Goal: Task Accomplishment & Management: Use online tool/utility

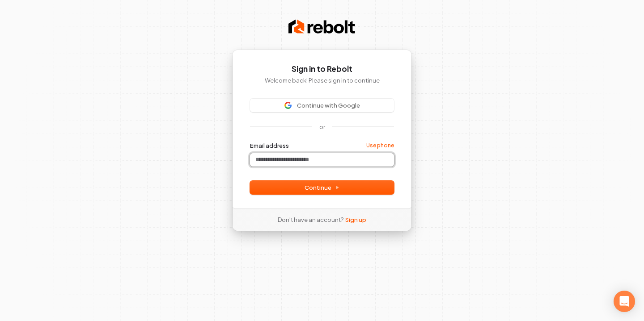
click at [291, 162] on input "Email address" at bounding box center [322, 159] width 144 height 13
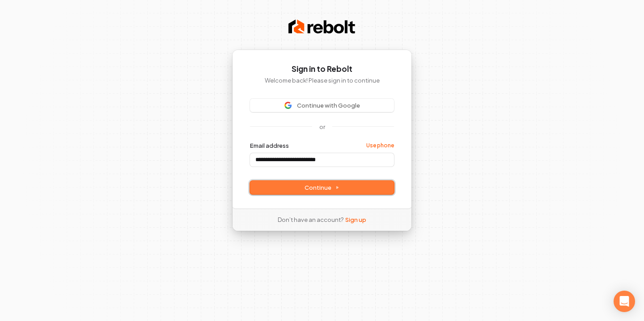
click at [317, 191] on span "Continue" at bounding box center [321, 188] width 35 height 8
type input "**********"
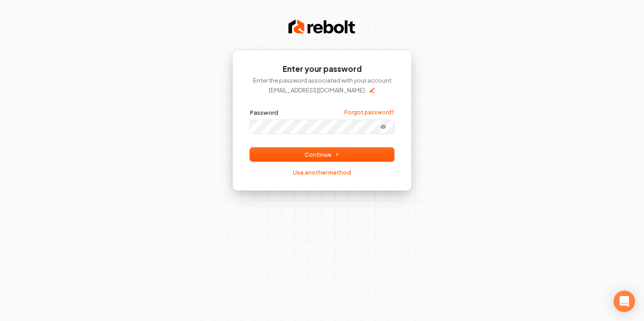
click at [250, 109] on button "submit" at bounding box center [250, 109] width 0 height 0
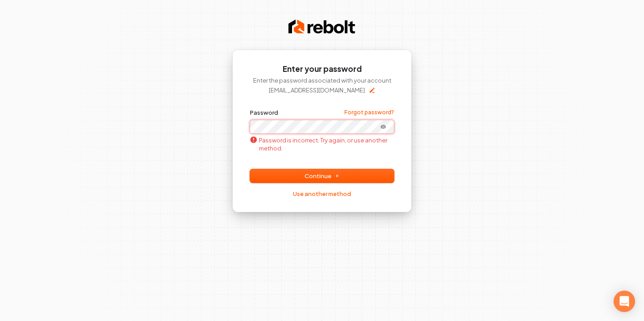
click at [250, 109] on button "submit" at bounding box center [250, 109] width 0 height 0
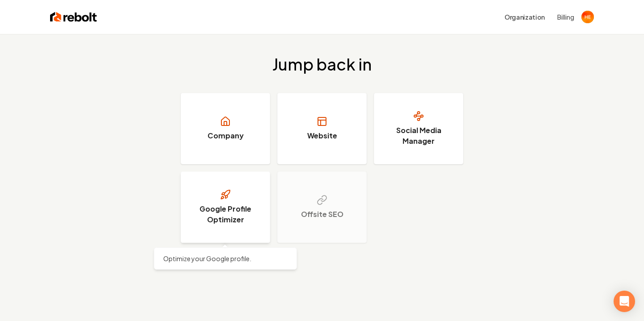
click at [242, 205] on h3 "Google Profile Optimizer" at bounding box center [225, 214] width 67 height 21
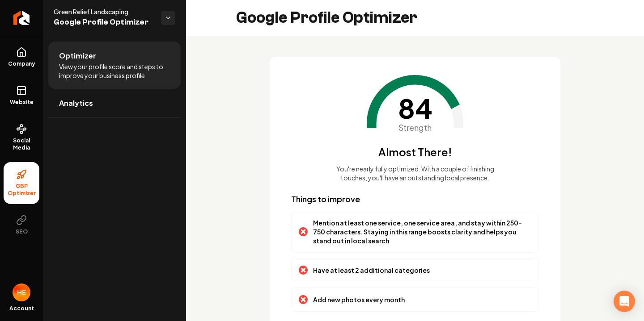
scroll to position [66, 0]
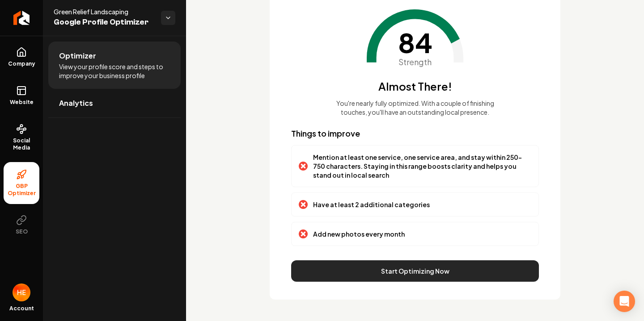
click at [371, 262] on button "Start Optimizing Now" at bounding box center [415, 271] width 248 height 21
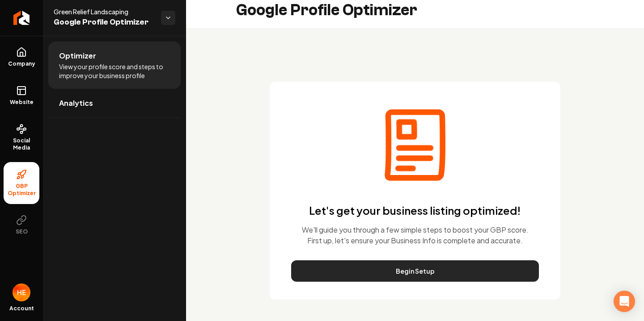
click at [370, 262] on button "Begin Setup" at bounding box center [415, 271] width 248 height 21
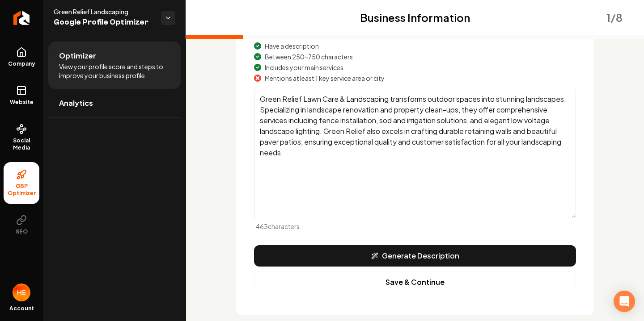
scroll to position [152, 0]
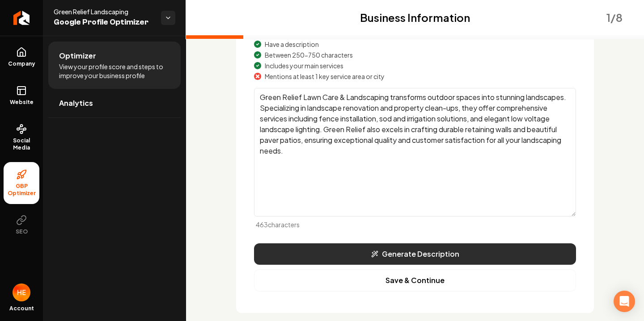
click at [374, 251] on icon "Main content area" at bounding box center [374, 254] width 7 height 7
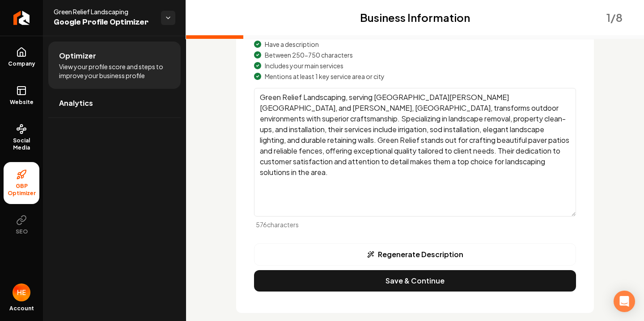
drag, startPoint x: 436, startPoint y: 97, endPoint x: 378, endPoint y: 99, distance: 58.6
click at [378, 99] on textarea "Green Relief Landscaping, serving [GEOGRAPHIC_DATA][PERSON_NAME][GEOGRAPHIC_DAT…" at bounding box center [415, 152] width 322 height 129
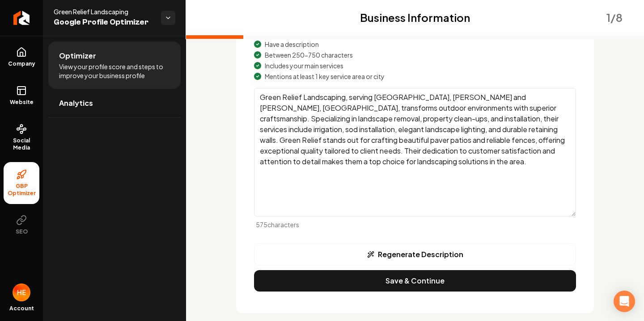
click at [451, 97] on textarea "Green Relief Landscaping, serving [GEOGRAPHIC_DATA], [PERSON_NAME] and [PERSON_…" at bounding box center [415, 152] width 322 height 129
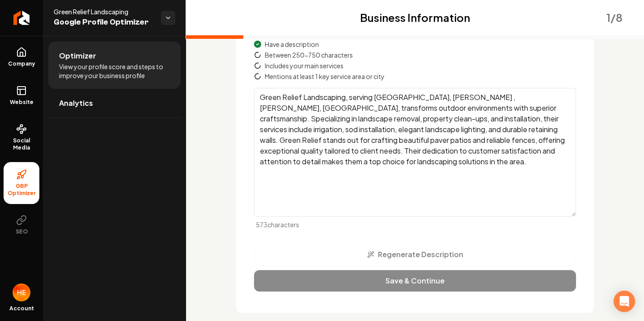
click at [475, 98] on textarea "Green Relief Landscaping, serving [GEOGRAPHIC_DATA], [PERSON_NAME] , [PERSON_NA…" at bounding box center [415, 152] width 322 height 129
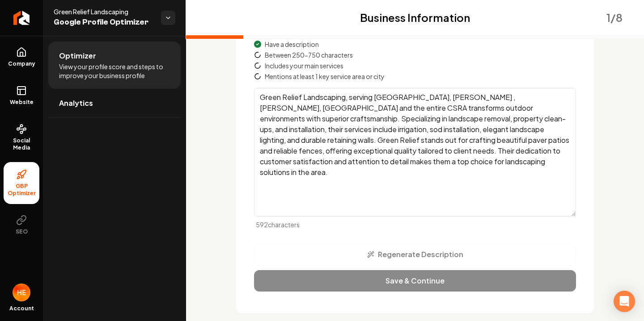
click at [352, 98] on textarea "Green Relief Landscaping, serving [GEOGRAPHIC_DATA], [PERSON_NAME] , [PERSON_NA…" at bounding box center [415, 152] width 322 height 129
click at [546, 97] on textarea "Green Relief Landscaping, serving [GEOGRAPHIC_DATA], [PERSON_NAME] , [PERSON_NA…" at bounding box center [415, 152] width 322 height 129
click at [304, 93] on textarea "Green Relief Landscaping, serving [GEOGRAPHIC_DATA], [PERSON_NAME] , [PERSON_NA…" at bounding box center [415, 152] width 322 height 129
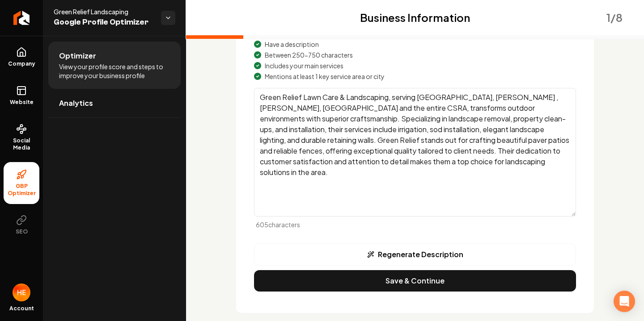
scroll to position [165, 0]
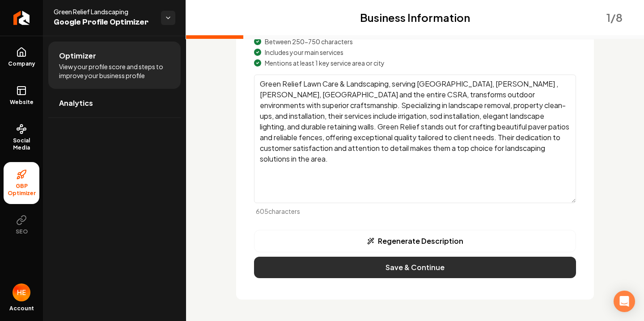
type textarea "Green Relief Lawn Care & Landscaping, serving [GEOGRAPHIC_DATA], [PERSON_NAME] …"
click at [364, 261] on button "Save & Continue" at bounding box center [415, 267] width 322 height 21
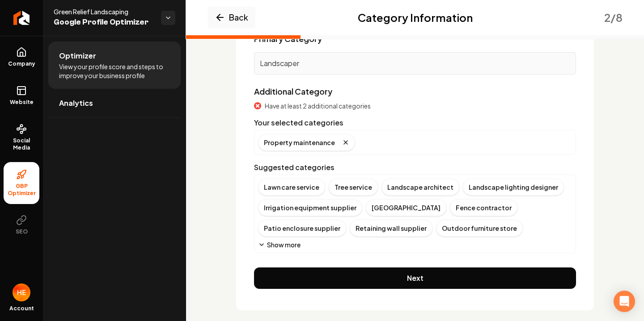
scroll to position [99, 0]
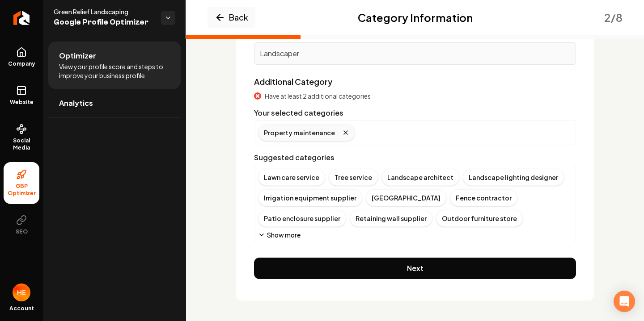
click at [342, 134] on icon "Remove badge" at bounding box center [345, 132] width 7 height 7
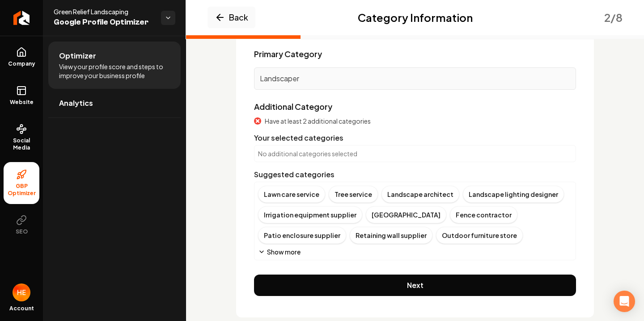
scroll to position [92, 0]
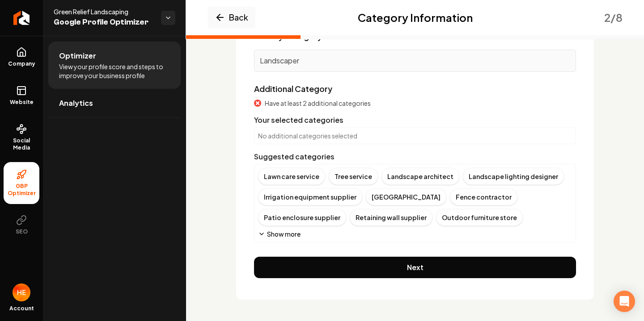
click at [287, 236] on button "Show more" at bounding box center [279, 234] width 42 height 9
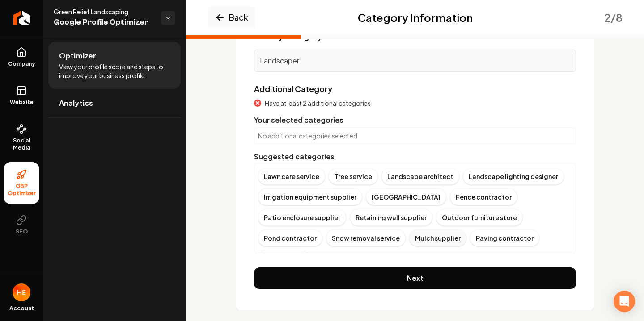
scroll to position [10, 0]
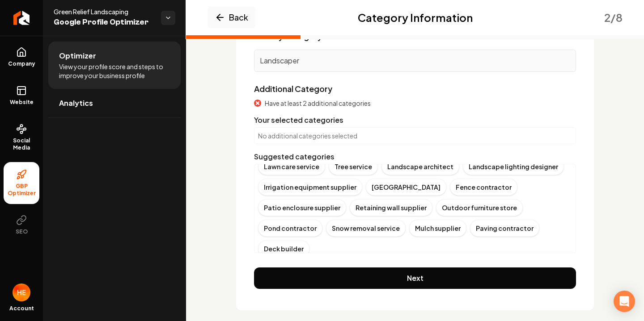
click at [285, 261] on button "Show more" at bounding box center [279, 265] width 42 height 9
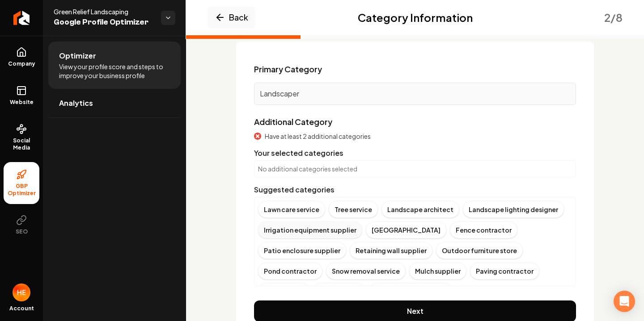
scroll to position [48, 0]
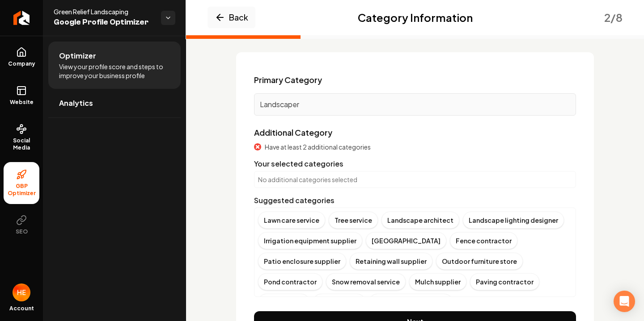
click at [306, 183] on p "No additional categories selected" at bounding box center [415, 179] width 314 height 9
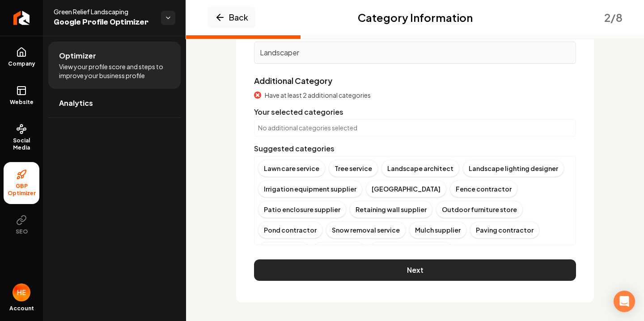
click at [449, 266] on button "Next" at bounding box center [415, 270] width 322 height 21
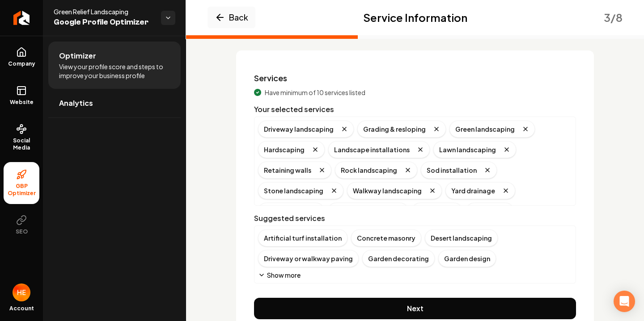
scroll to position [49, 0]
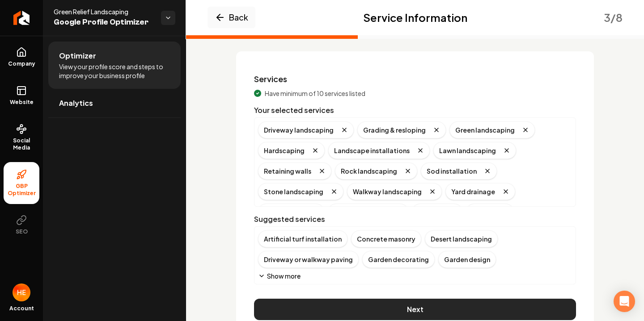
click at [412, 312] on button "Next" at bounding box center [415, 309] width 322 height 21
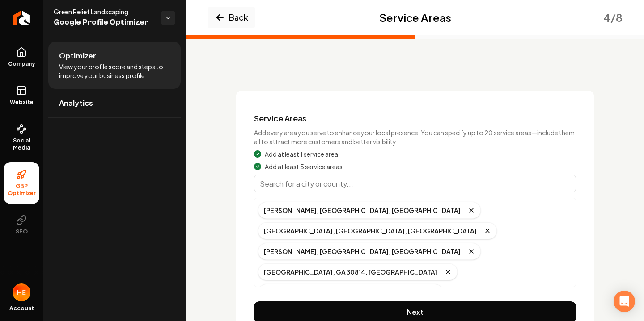
scroll to position [31, 0]
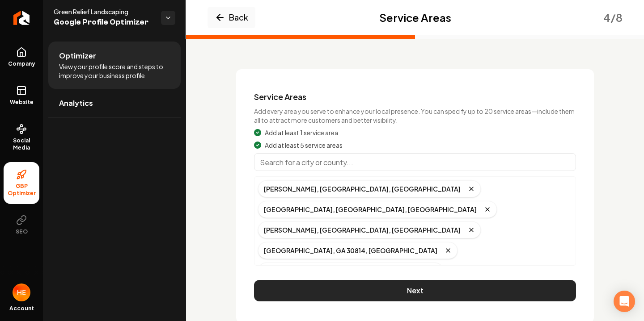
click at [394, 280] on button "Next" at bounding box center [415, 290] width 322 height 21
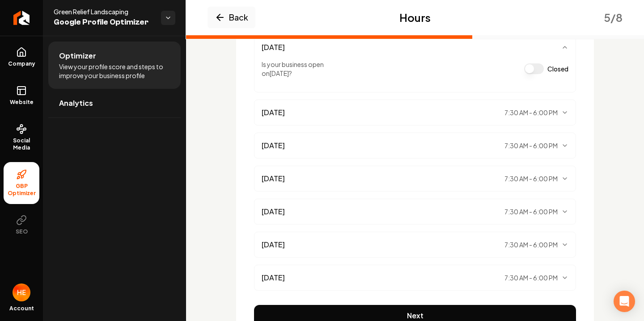
scroll to position [194, 0]
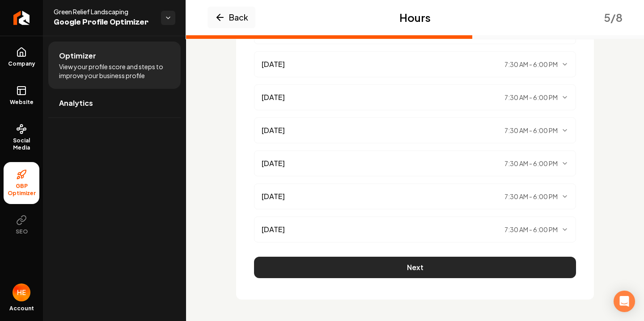
click at [395, 270] on button "Next" at bounding box center [415, 267] width 322 height 21
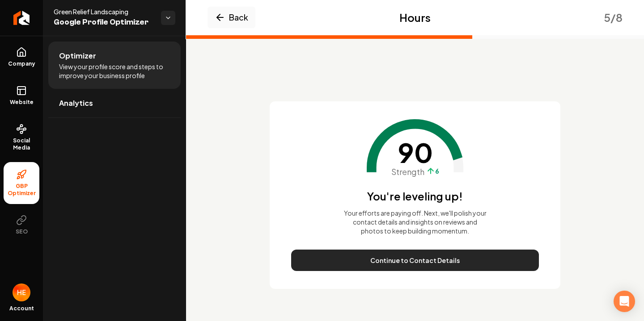
click at [396, 266] on button "Continue to Contact Details" at bounding box center [415, 260] width 248 height 21
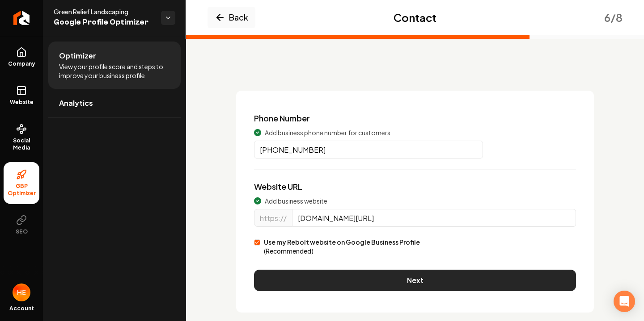
click at [409, 270] on button "Next" at bounding box center [415, 280] width 322 height 21
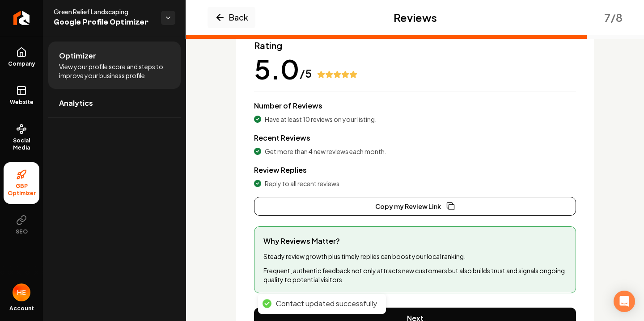
scroll to position [133, 0]
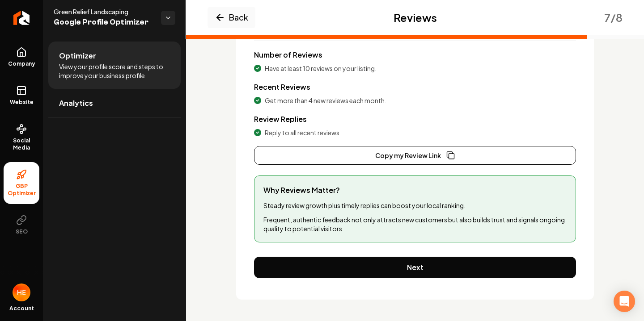
click at [409, 270] on button "Next" at bounding box center [415, 267] width 322 height 21
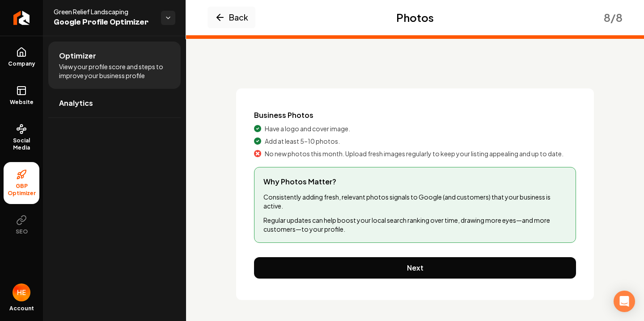
scroll to position [12, 0]
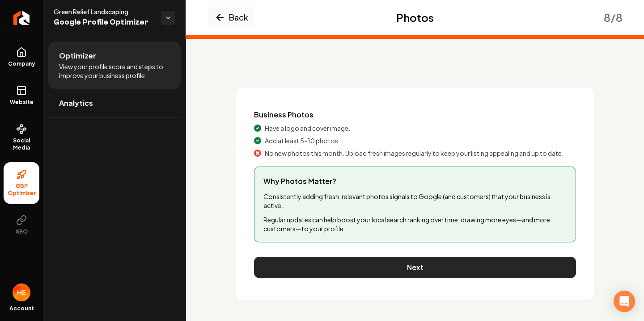
click at [410, 272] on button "Next" at bounding box center [415, 267] width 322 height 21
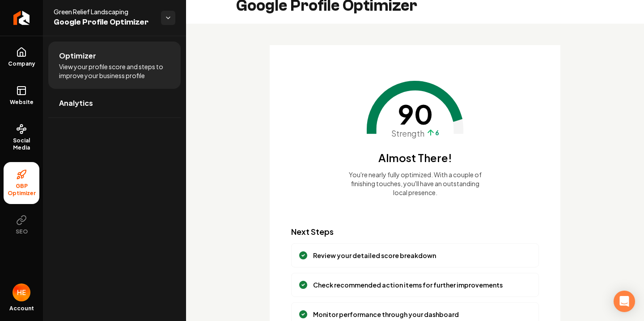
scroll to position [93, 0]
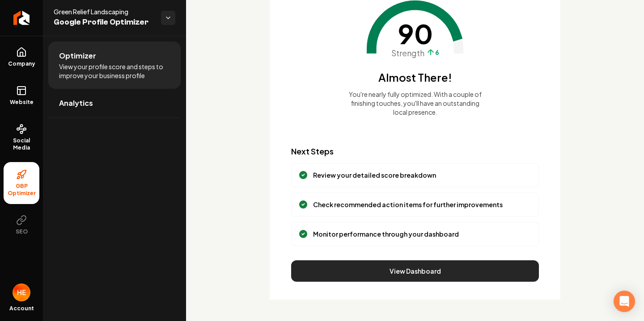
click at [410, 274] on button "View Dashboard" at bounding box center [415, 271] width 248 height 21
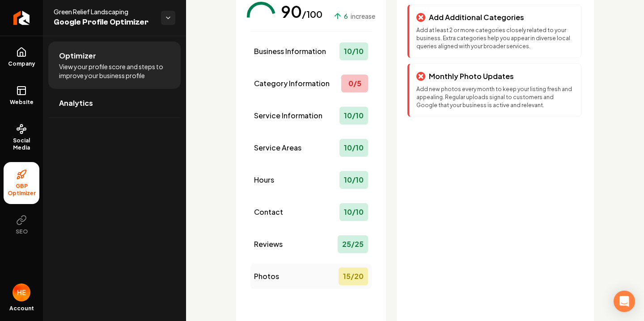
click at [308, 272] on div "Photos 15 / 20" at bounding box center [310, 276] width 121 height 25
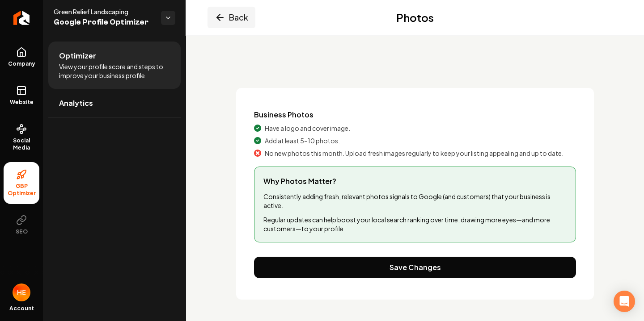
click at [240, 24] on button "Back" at bounding box center [231, 17] width 48 height 21
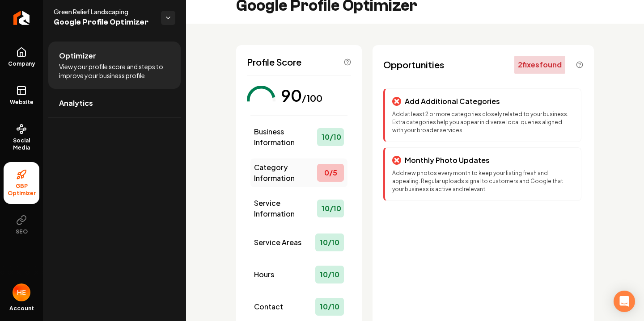
click at [281, 173] on span "Category Information" at bounding box center [285, 172] width 63 height 21
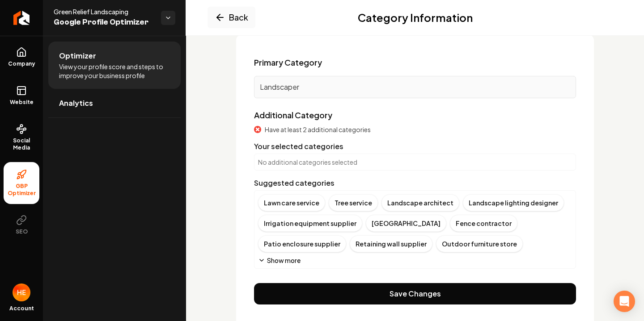
scroll to position [92, 0]
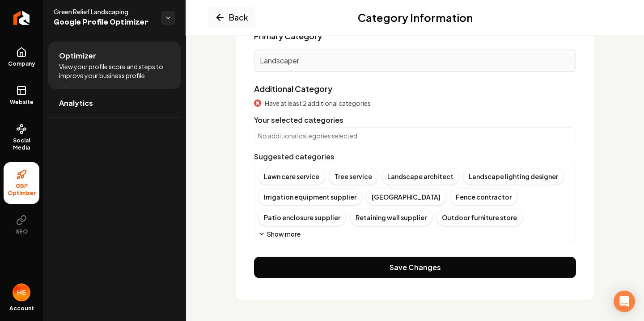
click at [318, 136] on p "No additional categories selected" at bounding box center [415, 135] width 314 height 9
click at [282, 231] on button "Show more" at bounding box center [279, 234] width 42 height 9
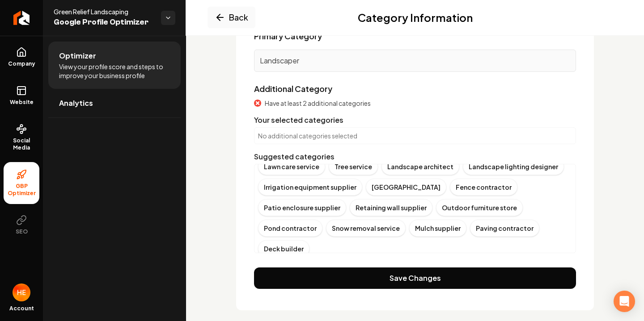
scroll to position [0, 0]
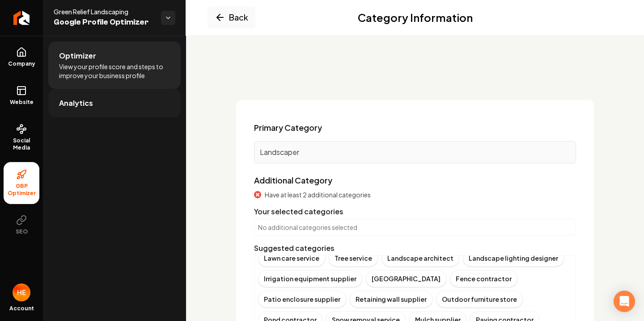
click at [114, 91] on link "Analytics" at bounding box center [114, 103] width 132 height 29
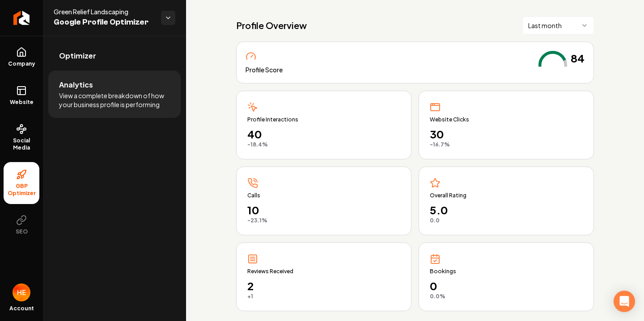
scroll to position [42, 0]
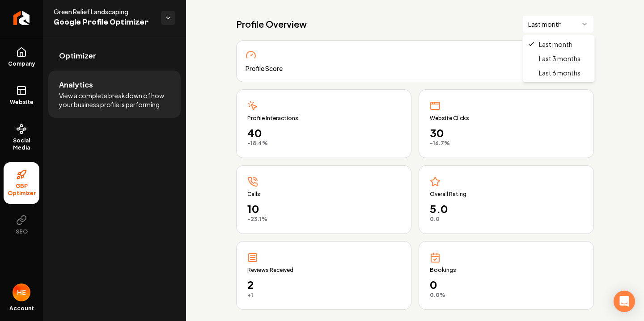
click at [551, 22] on html "Company Website Social Media GBP Optimizer SEO Account Green Relief Landscaping…" at bounding box center [322, 160] width 644 height 321
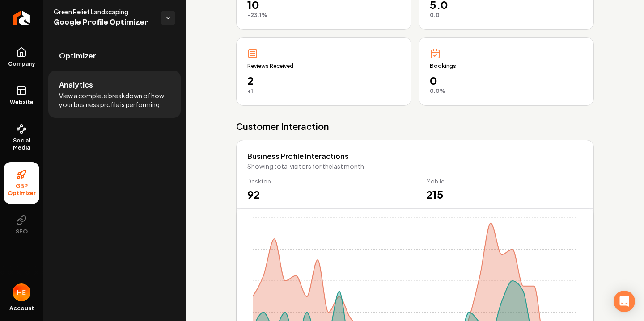
scroll to position [0, 0]
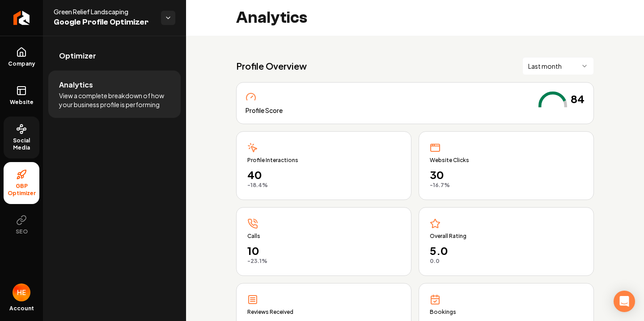
click at [15, 135] on link "Social Media" at bounding box center [22, 138] width 36 height 42
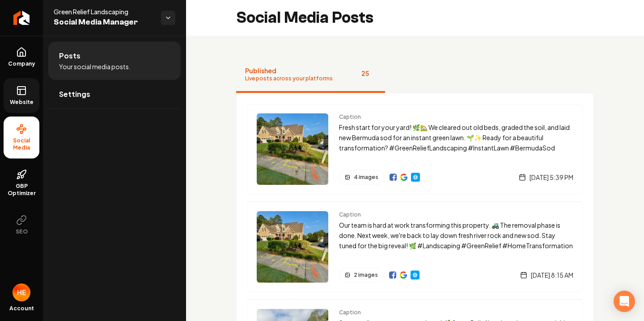
click at [21, 101] on span "Website" at bounding box center [21, 102] width 31 height 7
